Goal: Task Accomplishment & Management: Manage account settings

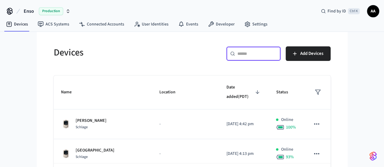
click at [277, 51] on input "text" at bounding box center [256, 54] width 39 height 6
paste input "**********"
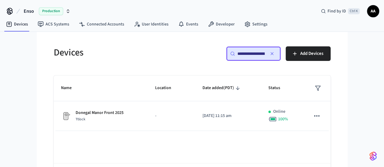
scroll to position [0, 47]
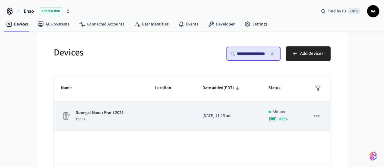
type input "**********"
click at [136, 122] on td "Donegal Manor Front 2025 Ttlock" at bounding box center [101, 116] width 94 height 30
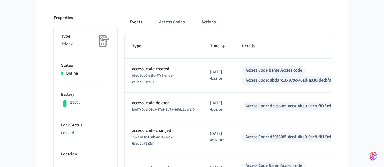
scroll to position [61, 0]
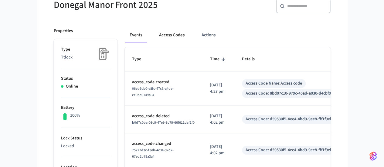
click at [159, 36] on button "Access Codes" at bounding box center [171, 35] width 35 height 15
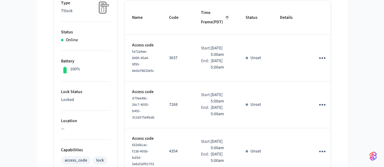
scroll to position [91, 0]
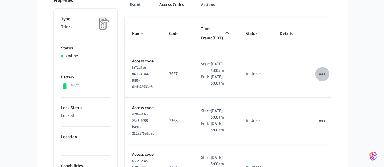
click at [325, 73] on icon "sticky table" at bounding box center [322, 74] width 6 height 2
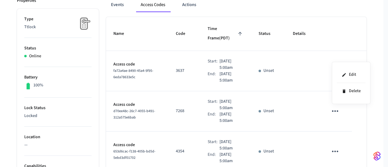
click at [361, 28] on div at bounding box center [194, 83] width 388 height 167
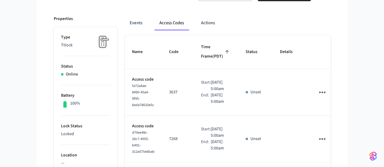
scroll to position [0, 0]
